Goal: Information Seeking & Learning: Find specific fact

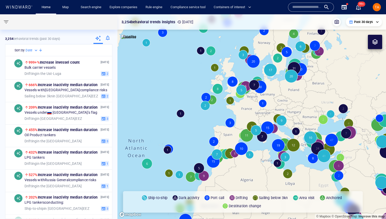
drag, startPoint x: 298, startPoint y: 91, endPoint x: 196, endPoint y: 90, distance: 102.5
click at [196, 90] on canvas "Map" at bounding box center [251, 116] width 268 height 204
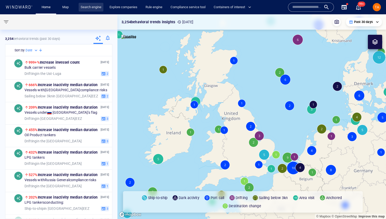
click at [99, 8] on link "Search engine" at bounding box center [91, 7] width 25 height 9
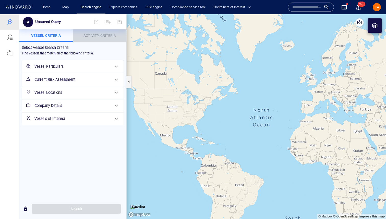
click at [100, 38] on p "Activity Criteria" at bounding box center [99, 35] width 47 height 6
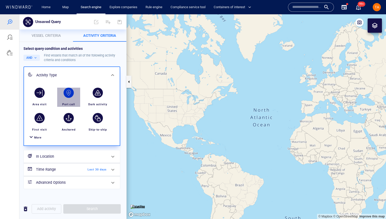
click at [67, 93] on div "button" at bounding box center [68, 92] width 10 height 10
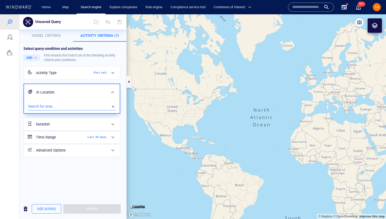
click at [69, 103] on div "​" at bounding box center [71, 107] width 87 height 8
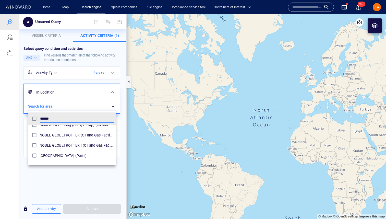
scroll to position [43, 0]
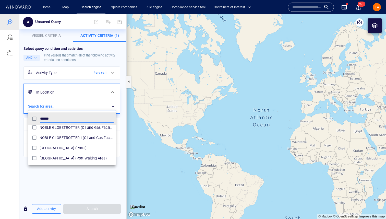
type input "******"
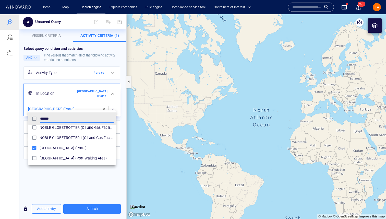
click at [86, 188] on div at bounding box center [193, 116] width 386 height 204
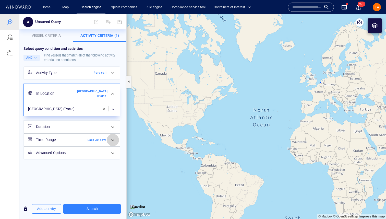
click at [107, 138] on div at bounding box center [113, 140] width 12 height 12
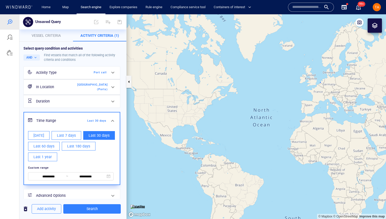
click at [44, 131] on button "[DATE]" at bounding box center [38, 135] width 21 height 9
type input "**********"
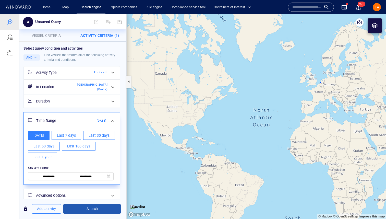
click at [101, 208] on span "Search" at bounding box center [91, 208] width 49 height 6
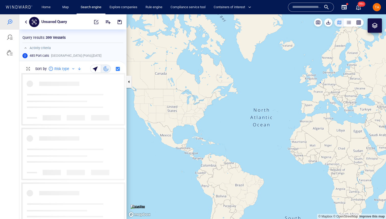
scroll to position [146, 107]
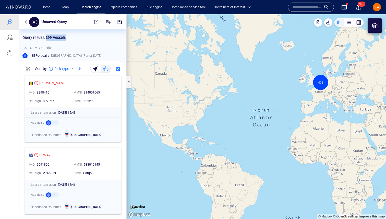
drag, startPoint x: 45, startPoint y: 37, endPoint x: 67, endPoint y: 37, distance: 21.2
click at [67, 37] on div "Query results : 399 Vessels" at bounding box center [72, 37] width 101 height 6
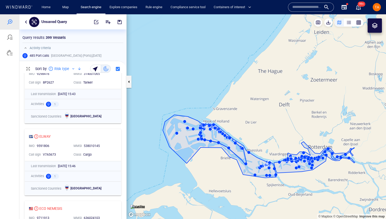
scroll to position [0, 0]
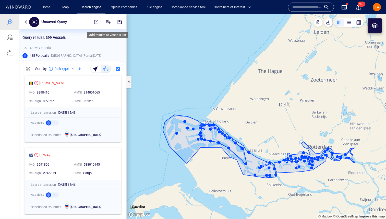
click at [109, 22] on icon "Add" at bounding box center [108, 22] width 6 height 6
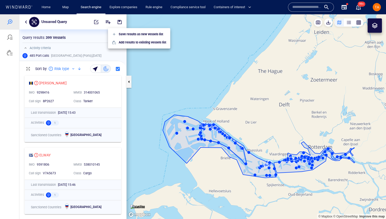
click at [9, 71] on div at bounding box center [193, 116] width 386 height 204
